Goal: Task Accomplishment & Management: Complete application form

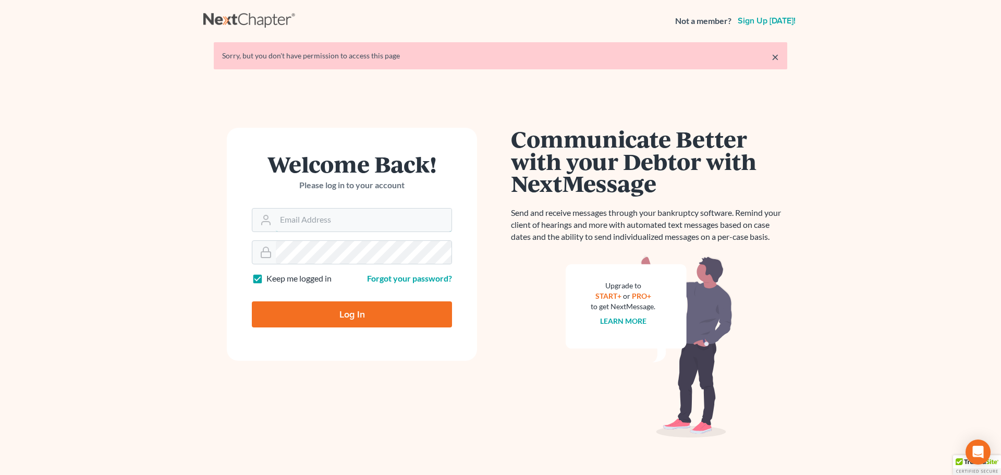
type input "[EMAIL_ADDRESS][DOMAIN_NAME]"
click at [343, 314] on input "Log In" at bounding box center [352, 314] width 200 height 26
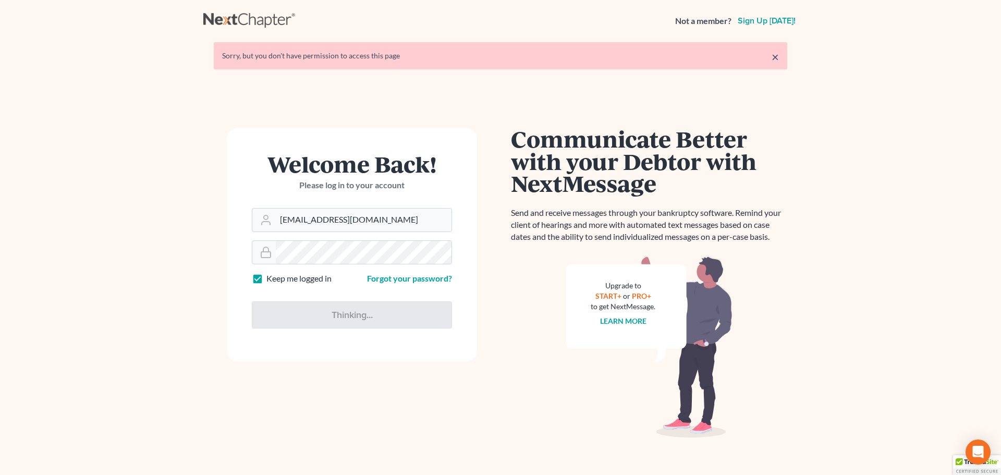
type input "Thinking..."
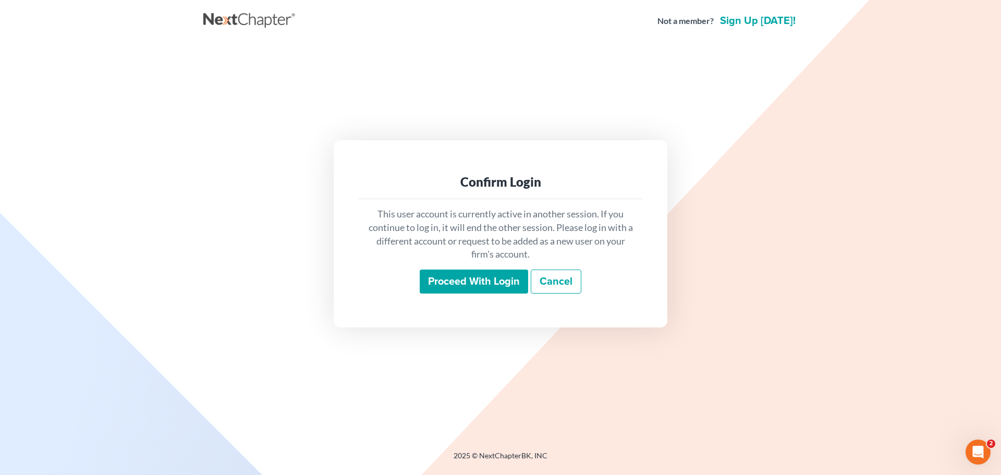
click at [467, 278] on input "Proceed with login" at bounding box center [474, 282] width 108 height 24
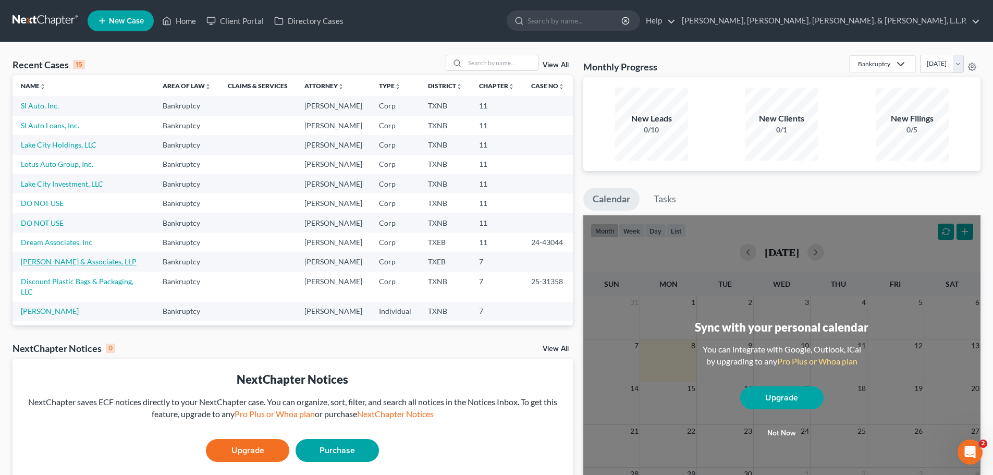
click at [68, 260] on link "Allen & Associates, LLP" at bounding box center [79, 261] width 116 height 9
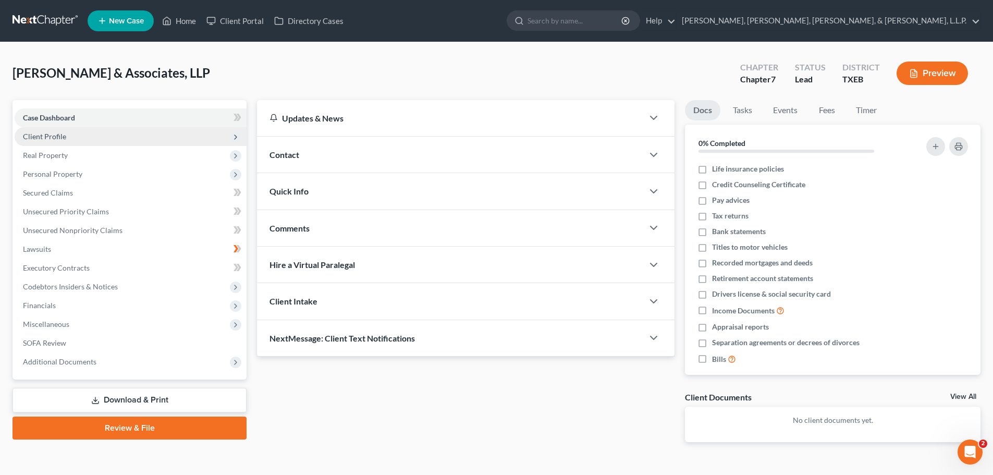
click at [57, 137] on span "Client Profile" at bounding box center [44, 136] width 43 height 9
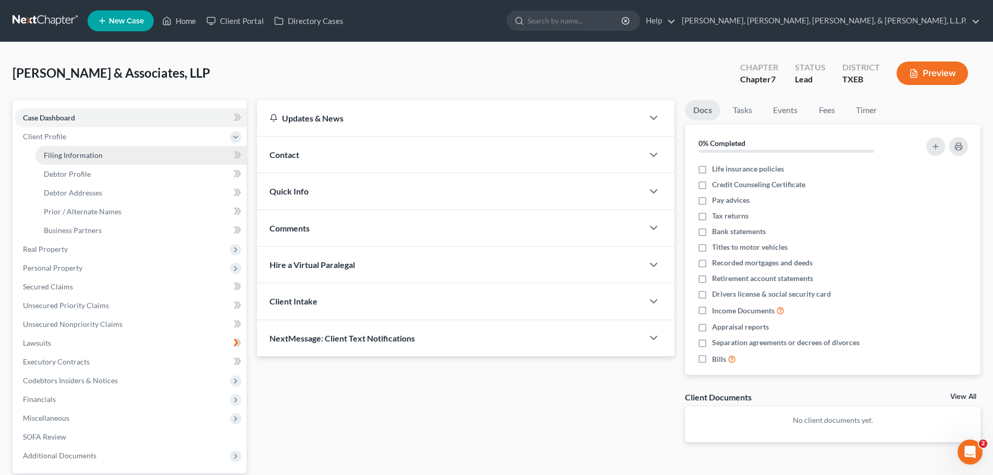
click at [75, 152] on span "Filing Information" at bounding box center [73, 155] width 59 height 9
select select "3"
select select "1"
select select "0"
select select "77"
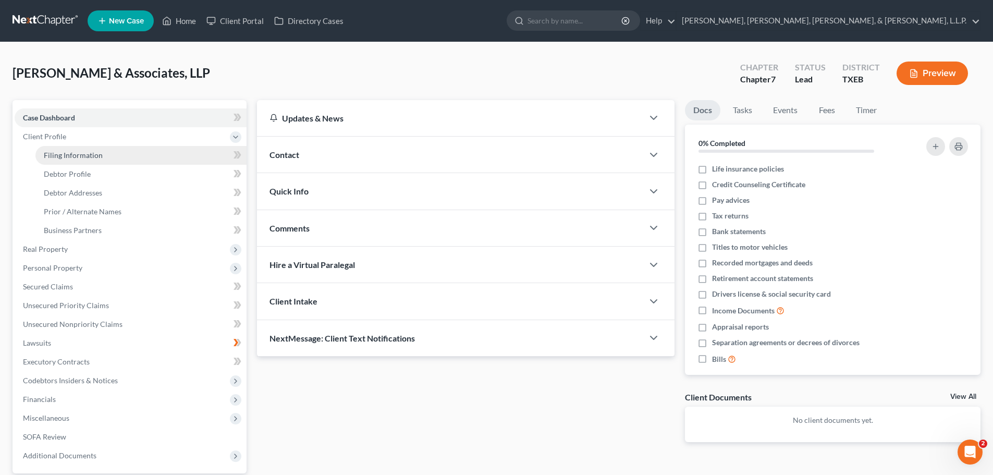
select select "1"
